Goal: Find specific page/section: Find specific page/section

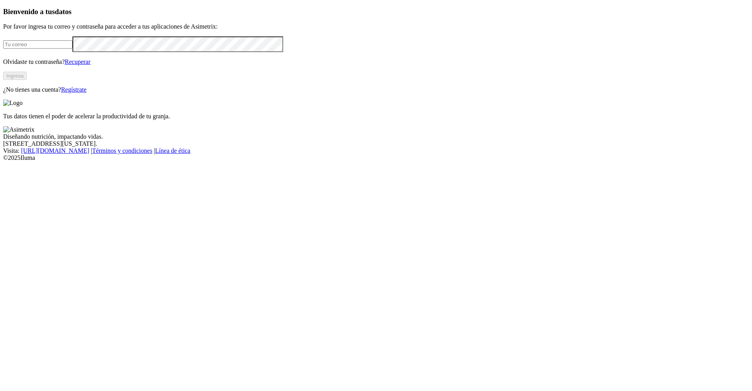
type input "[PERSON_NAME][EMAIL_ADDRESS][PERSON_NAME][DOMAIN_NAME]"
click at [27, 80] on button "Ingresa" at bounding box center [15, 76] width 24 height 8
